Goal: Find specific page/section: Find specific page/section

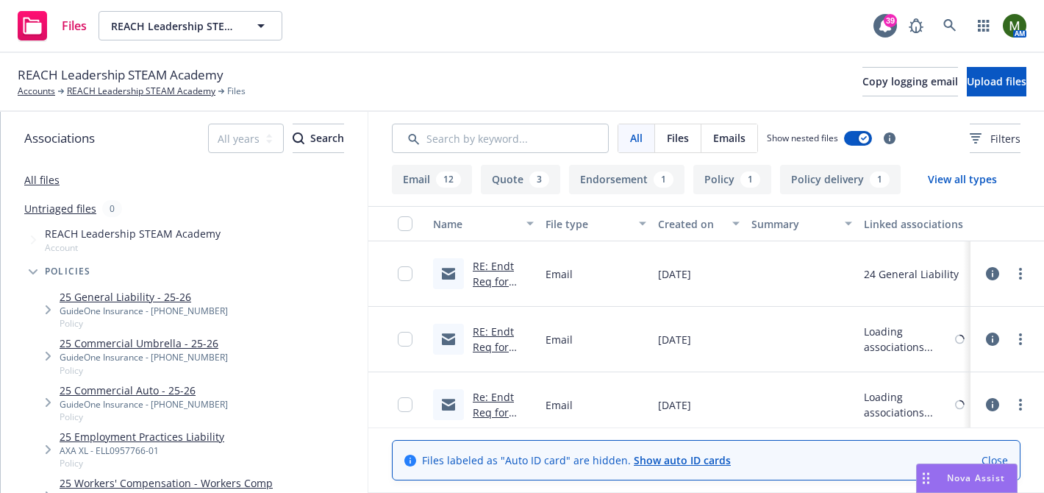
scroll to position [982, 0]
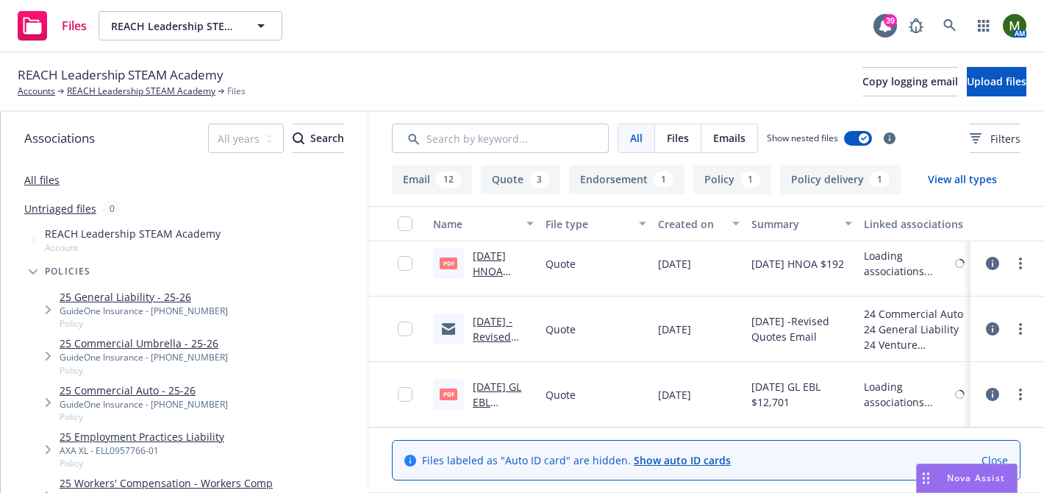
click at [512, 321] on link "[DATE] -Revised Quotes Email .msg" at bounding box center [500, 344] width 54 height 60
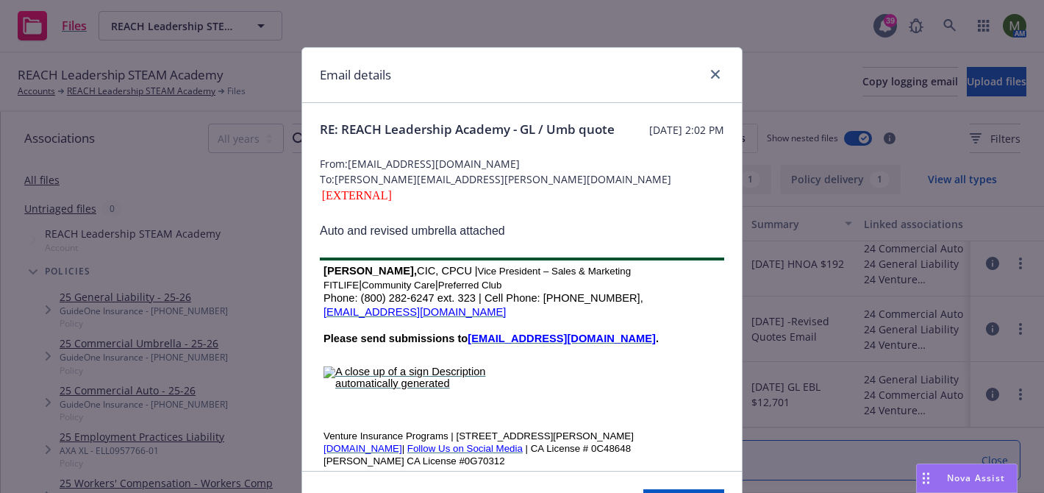
scroll to position [182, 0]
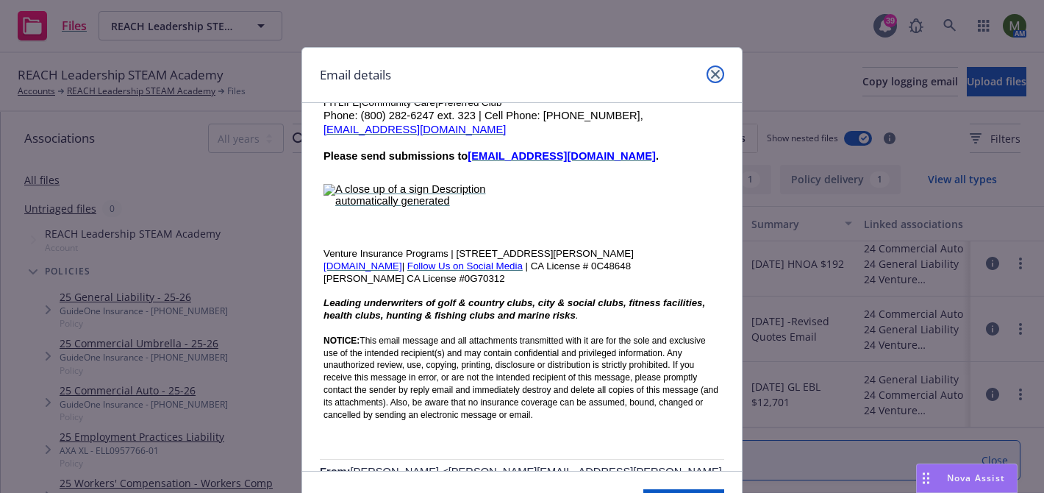
click at [723, 70] on link "close" at bounding box center [716, 74] width 18 height 18
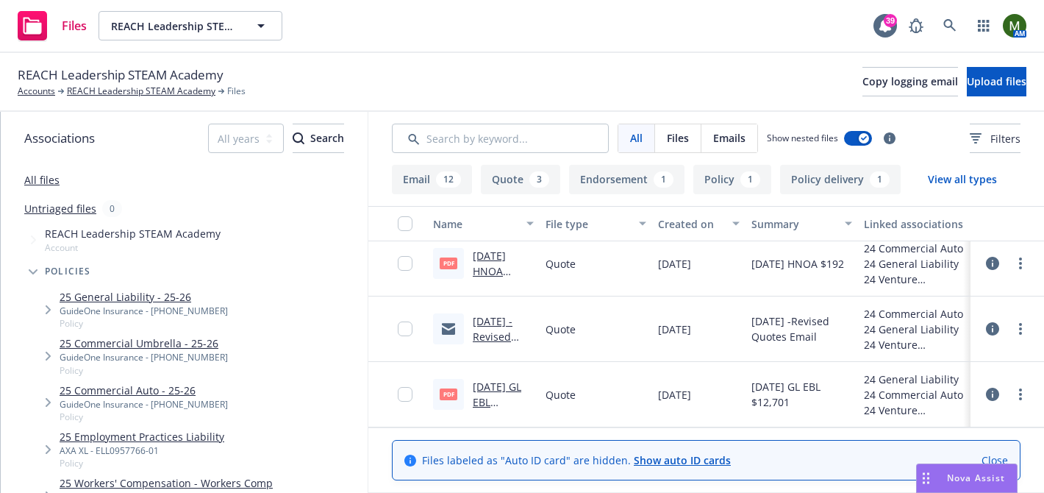
click at [502, 388] on link "[DATE] GL EBL $12,701.pdf" at bounding box center [502, 402] width 58 height 45
click at [116, 80] on span "REACH Leadership STEAM Academy" at bounding box center [121, 74] width 206 height 19
click at [118, 86] on link "REACH Leadership STEAM Academy" at bounding box center [141, 91] width 149 height 13
